Goal: Task Accomplishment & Management: Use online tool/utility

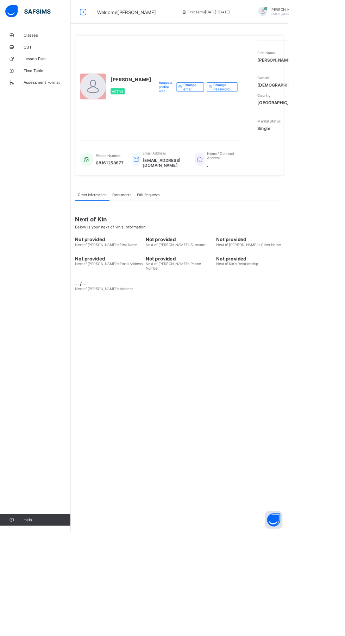
click at [261, 524] on div "UWALAKA PATRICK Active Request profile edit Change email Change Password First …" at bounding box center [214, 318] width 260 height 636
click at [251, 497] on div "UWALAKA PATRICK Active Request profile edit Change email Change Password First …" at bounding box center [214, 318] width 260 height 636
click at [256, 462] on div "[PERSON_NAME] Active Request profile edit Change email Change Password First Na…" at bounding box center [214, 318] width 260 height 636
click at [272, 461] on div "[PERSON_NAME] Active Request profile edit Change email Change Password First Na…" at bounding box center [214, 318] width 260 height 636
click at [288, 268] on div "Next of Kin Below is your next of kin's Information Not provided Next of Kin's …" at bounding box center [215, 295] width 250 height 111
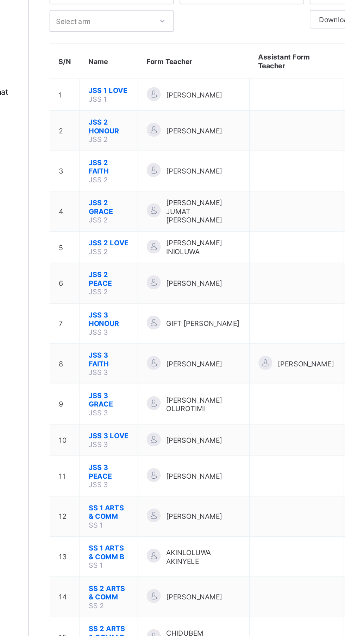
click at [133, 296] on span "JSS 3 GRACE" at bounding box center [133, 301] width 25 height 11
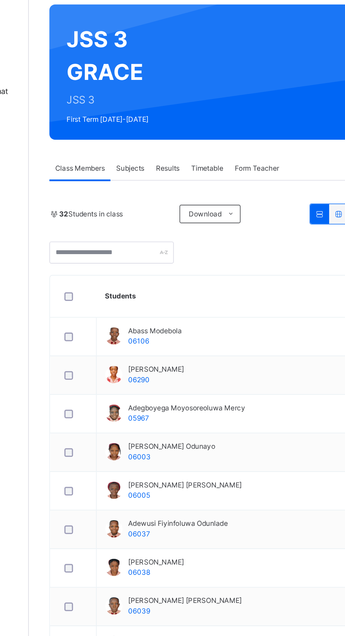
click at [151, 159] on span "Subjects" at bounding box center [146, 159] width 17 height 6
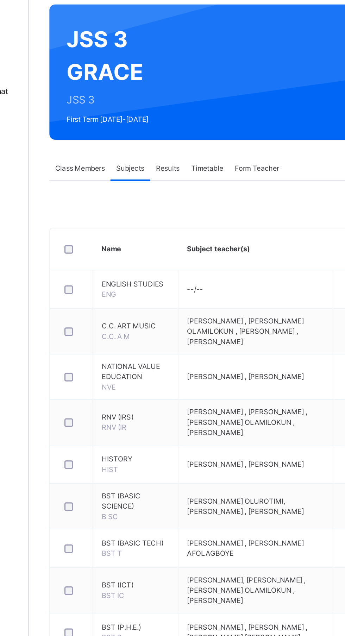
click at [136, 598] on span "FRENCH" at bounding box center [149, 594] width 41 height 6
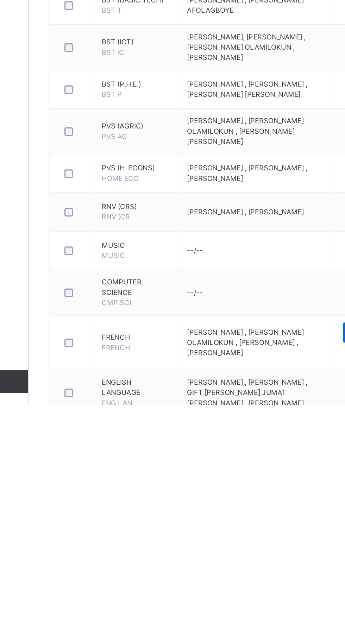
click at [148, 612] on td "FRENCH FRENCH" at bounding box center [150, 597] width 52 height 33
click at [138, 603] on span "FRENCH" at bounding box center [137, 600] width 17 height 5
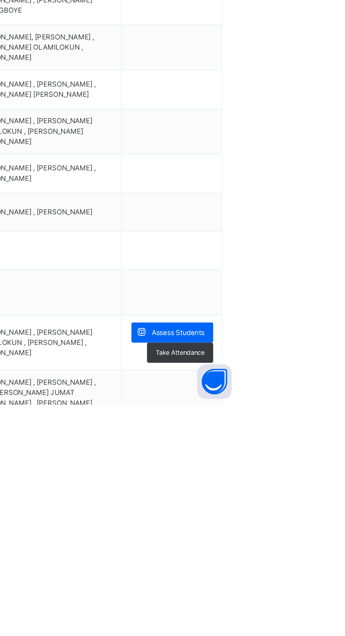
click at [315, 595] on span "Assess Students" at bounding box center [305, 592] width 32 height 6
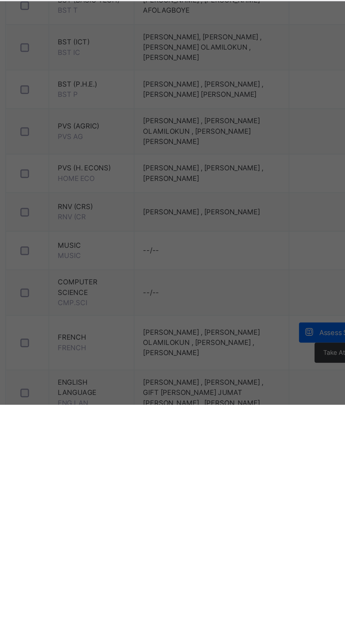
scroll to position [52, 0]
